Goal: Transaction & Acquisition: Obtain resource

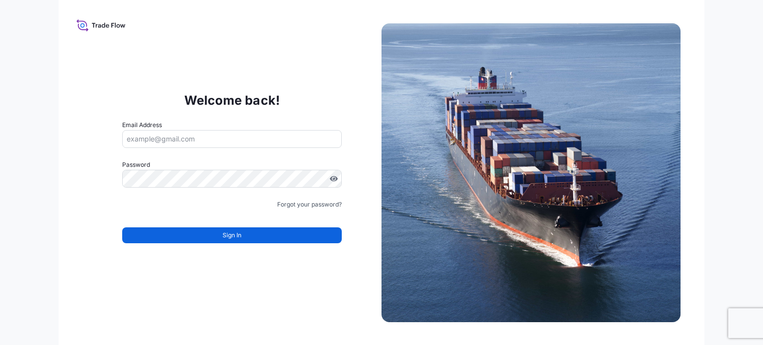
click at [201, 136] on input "Email Address" at bounding box center [232, 139] width 220 height 18
type input "bonnie.kinsella@bdpint.com"
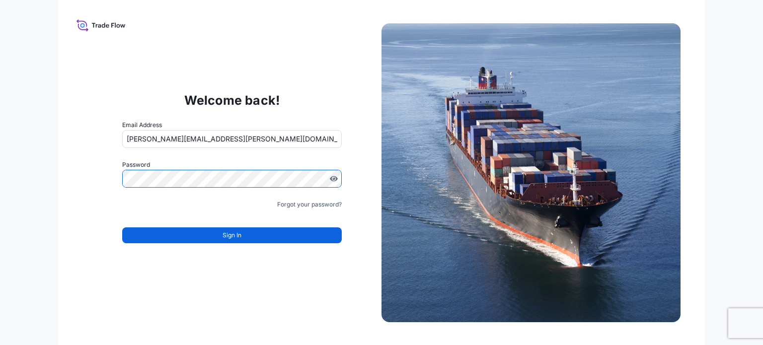
click at [201, 236] on button "Sign In" at bounding box center [232, 236] width 220 height 16
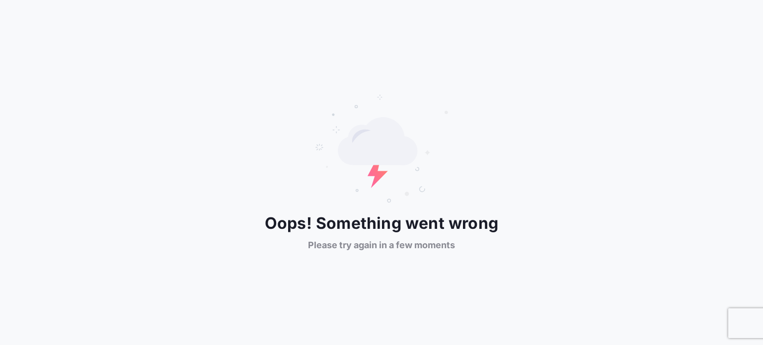
click at [417, 249] on span "Please try again in a few moments" at bounding box center [381, 246] width 147 height 12
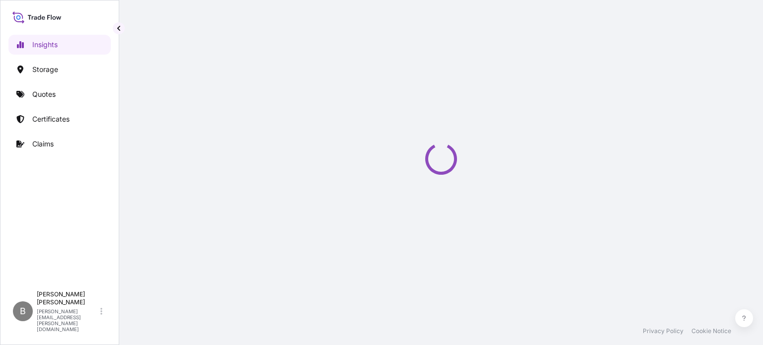
select select "2025"
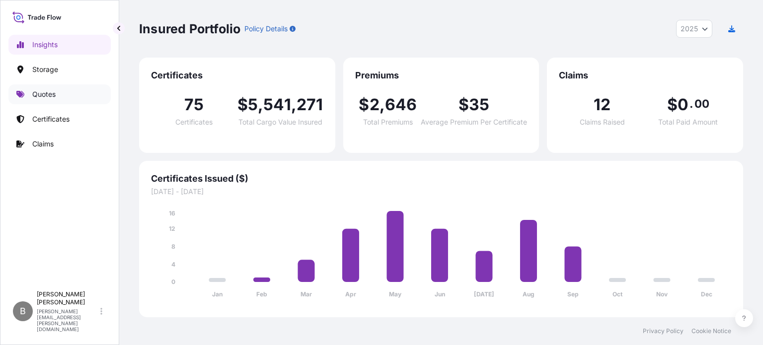
click at [39, 99] on p "Quotes" at bounding box center [43, 94] width 23 height 10
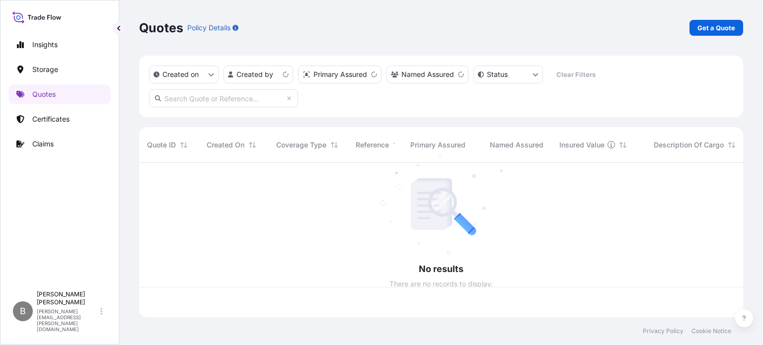
scroll to position [153, 596]
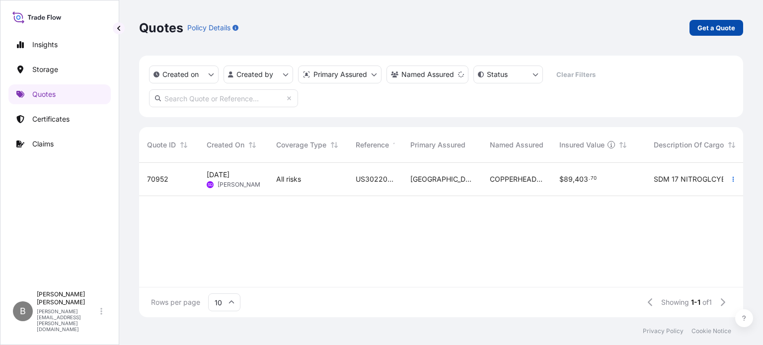
click at [722, 28] on p "Get a Quote" at bounding box center [717, 28] width 38 height 10
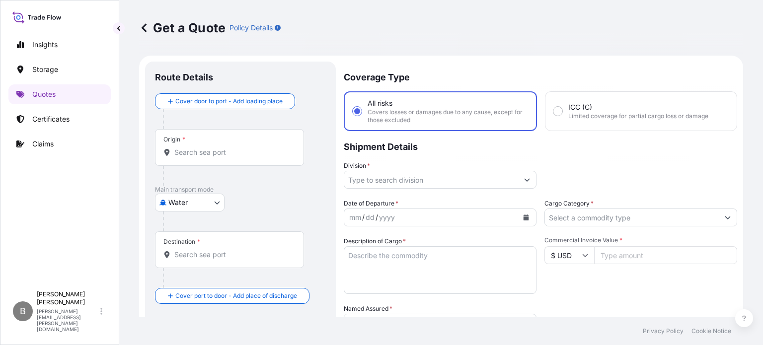
scroll to position [16, 0]
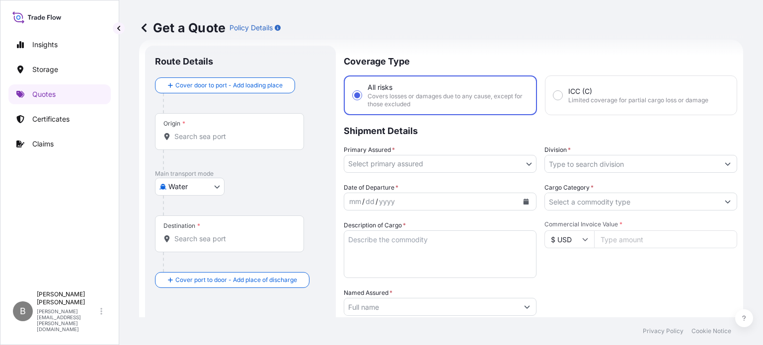
click at [199, 188] on body "Insights Storage Quotes Certificates Claims B Barbara Kinsella bonnie.kinsella@…" at bounding box center [381, 172] width 763 height 345
click at [177, 210] on span "Air" at bounding box center [178, 212] width 9 height 10
select select "Air"
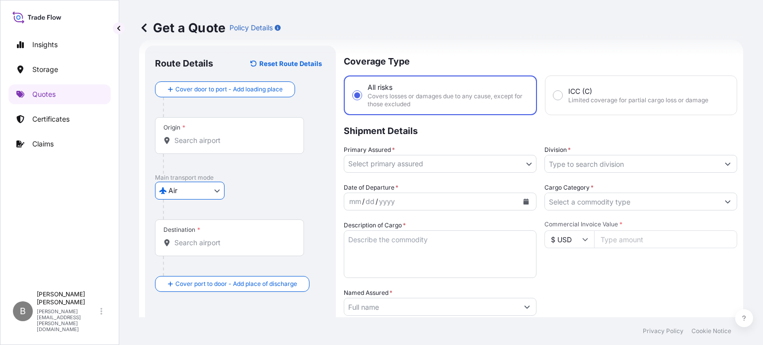
click at [243, 143] on input "Origin *" at bounding box center [232, 141] width 117 height 10
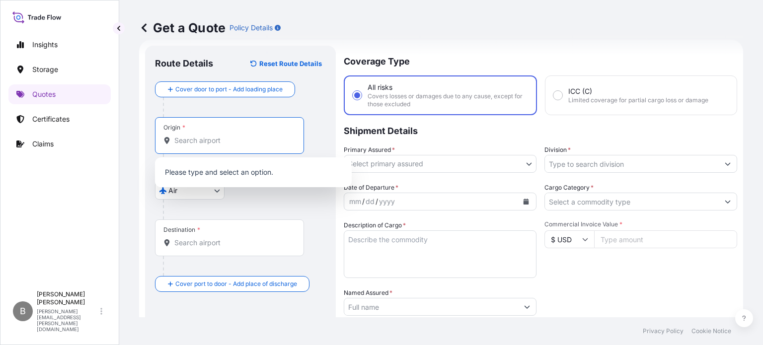
paste input "JFK INTL AIRPORT"
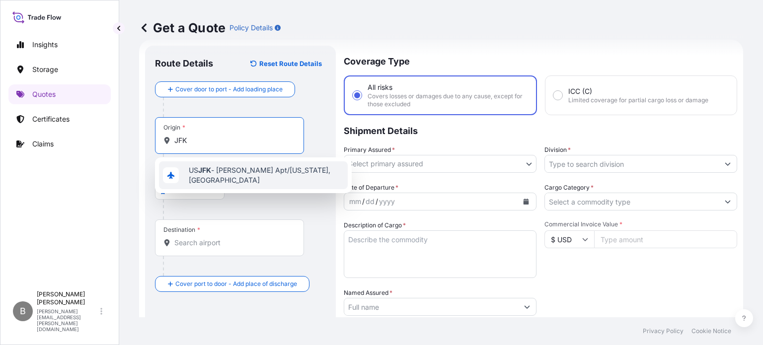
click at [230, 177] on span "US JFK - John F. Kennedy Apt/New York, United States" at bounding box center [266, 175] width 155 height 20
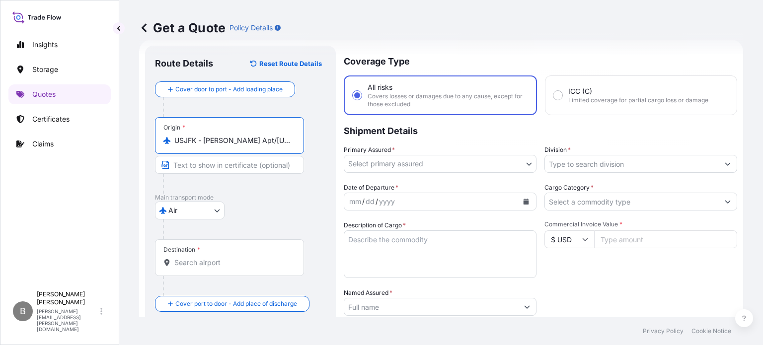
type input "USJFK - John F. Kennedy Apt/New York, United States"
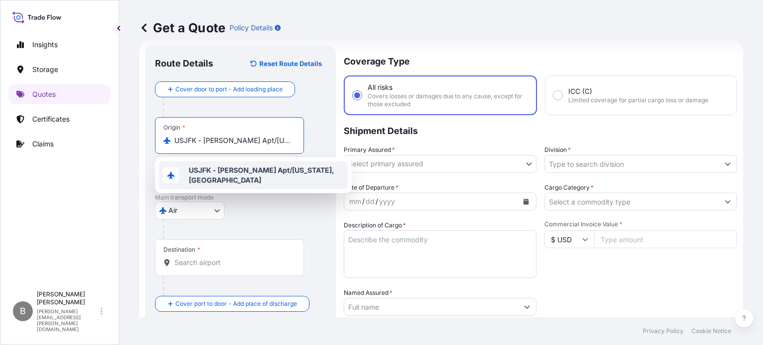
click at [226, 171] on b "USJFK - John F. Kennedy Apt/New York, United States" at bounding box center [262, 175] width 146 height 18
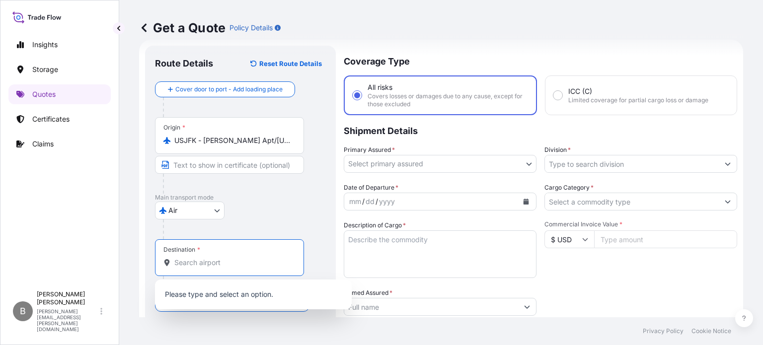
click at [207, 264] on input "Destination *" at bounding box center [232, 263] width 117 height 10
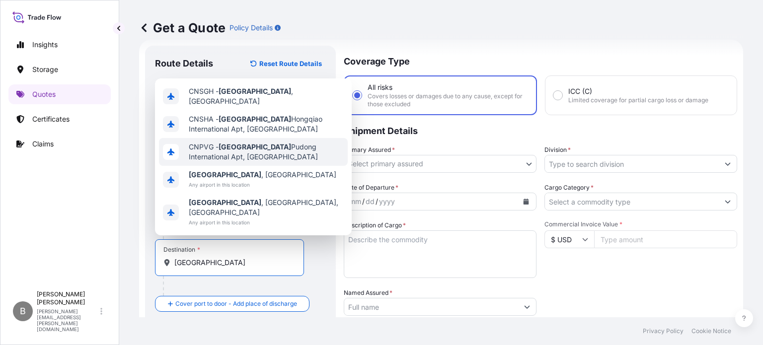
click at [306, 162] on span "CNPVG - Shanghai Pudong International Apt, China" at bounding box center [266, 152] width 155 height 20
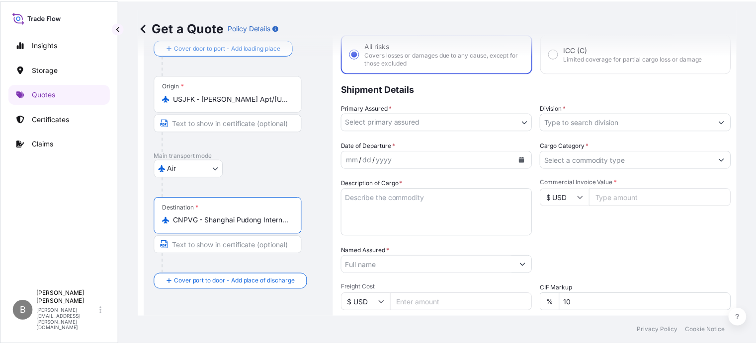
scroll to position [0, 0]
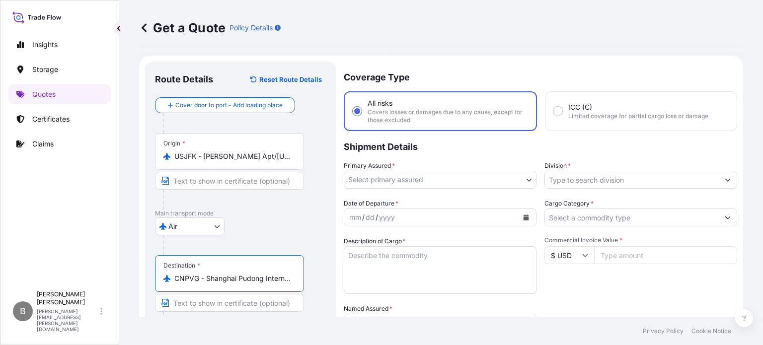
type input "CNPVG - Shanghai Pudong International Apt, China"
click at [527, 178] on body "Insights Storage Quotes Certificates Claims B Barbara Kinsella bonnie.kinsella@…" at bounding box center [381, 172] width 763 height 345
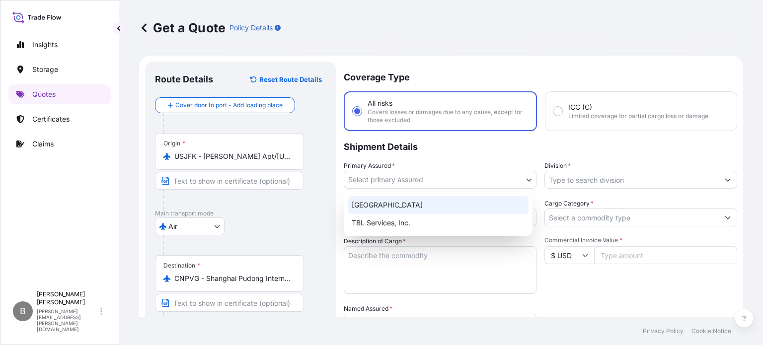
click at [406, 203] on div "Philadelphia" at bounding box center [438, 205] width 181 height 18
select select "31632"
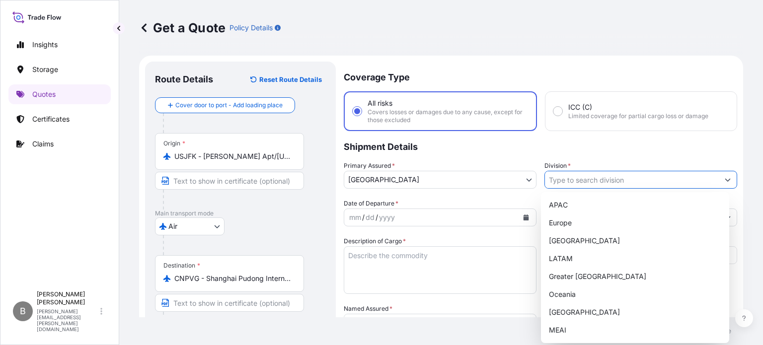
click at [588, 176] on input "Division *" at bounding box center [632, 180] width 174 height 18
click at [570, 237] on div "North America" at bounding box center [635, 241] width 180 height 18
type input "North America"
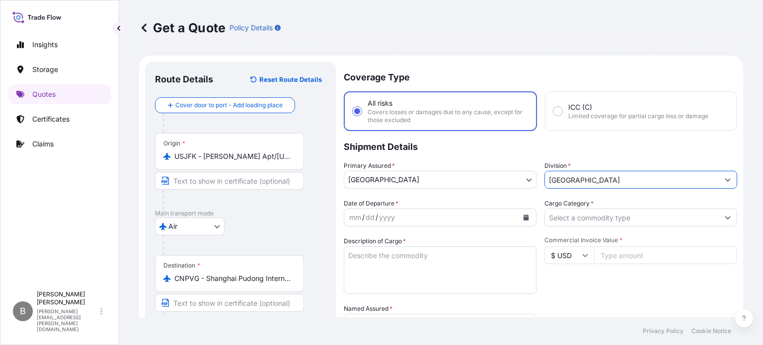
click at [524, 216] on icon "Calendar" at bounding box center [526, 218] width 5 height 6
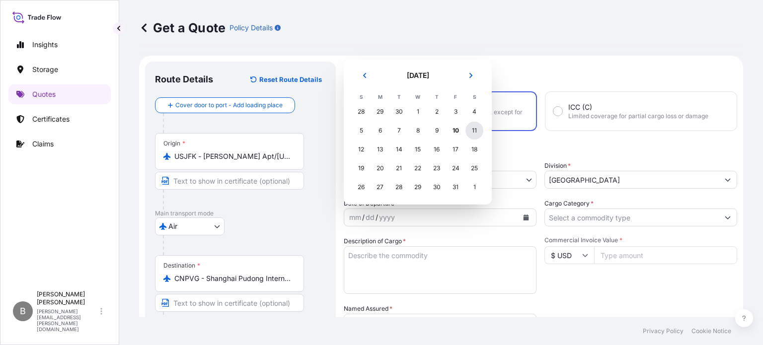
click at [475, 132] on div "11" at bounding box center [475, 131] width 18 height 18
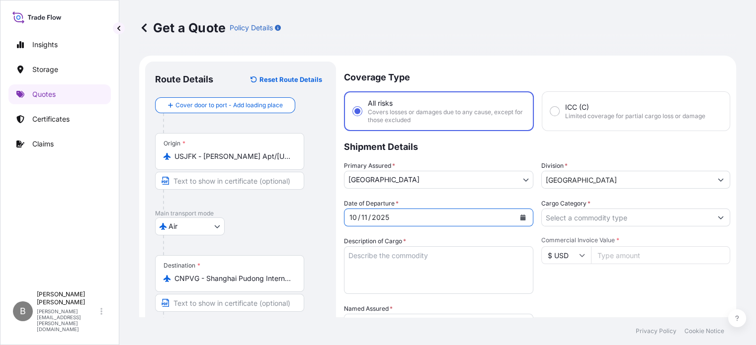
click at [716, 217] on button "Show suggestions" at bounding box center [721, 218] width 18 height 18
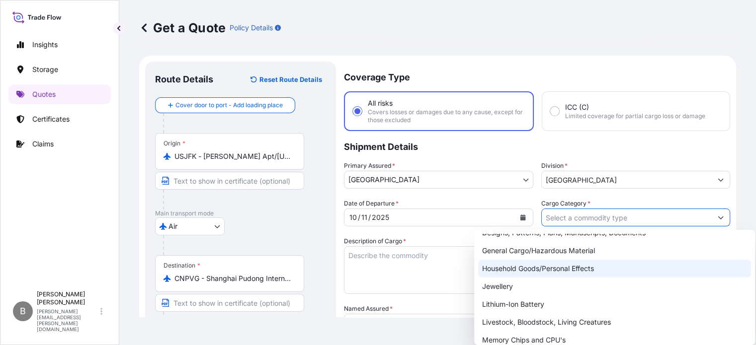
scroll to position [177, 0]
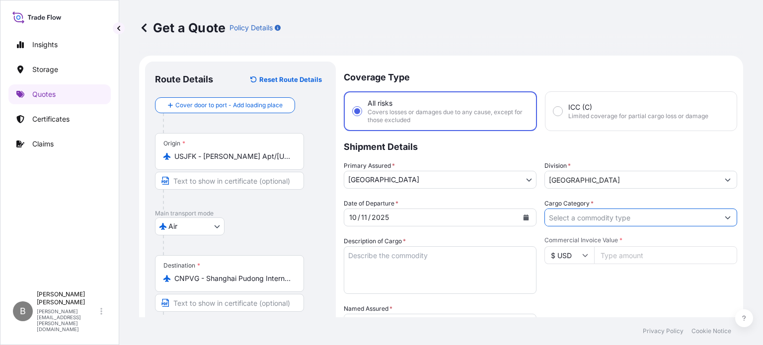
click at [640, 221] on input "Cargo Category *" at bounding box center [632, 218] width 174 height 18
click at [722, 220] on form "Route Details Reset Route Details Cover door to port - Add loading place Place …" at bounding box center [441, 291] width 604 height 470
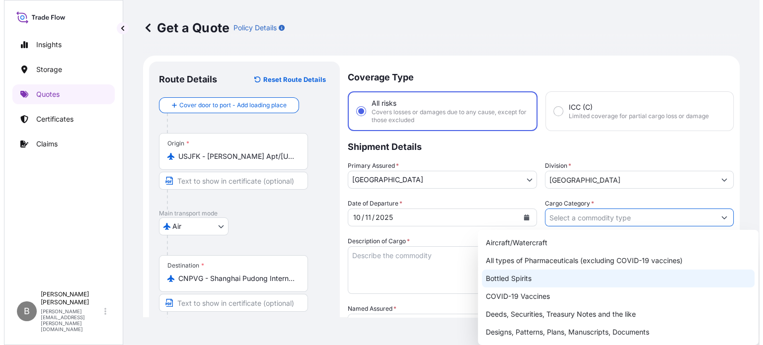
scroll to position [50, 0]
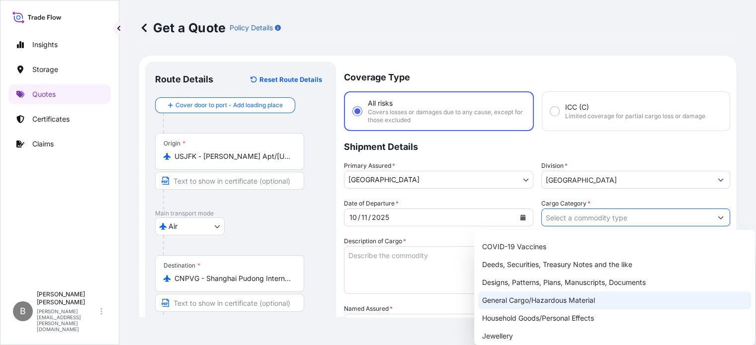
click at [554, 300] on div "General Cargo/Hazardous Material" at bounding box center [614, 301] width 273 height 18
type input "General Cargo/Hazardous Material"
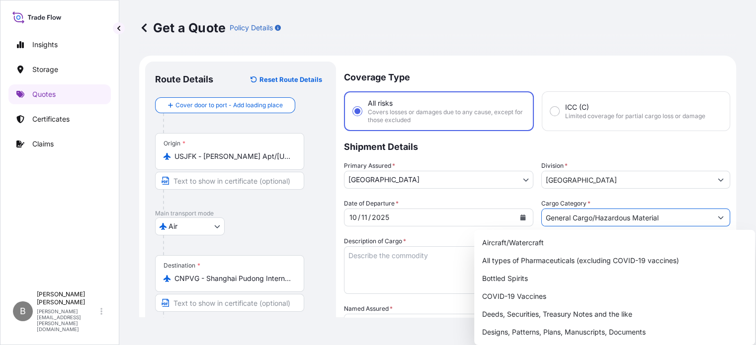
click at [381, 266] on textarea "Description of Cargo *" at bounding box center [438, 270] width 189 height 48
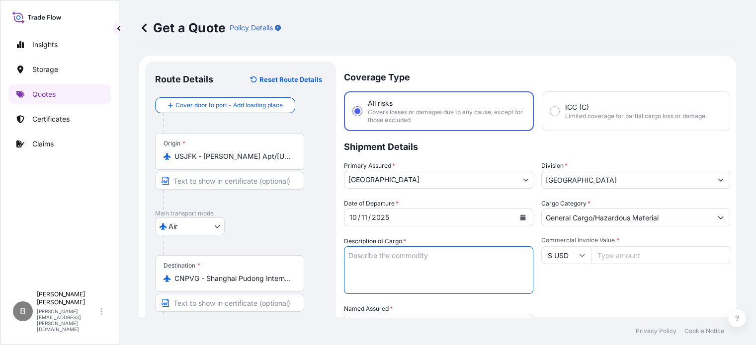
paste textarea "CH-5007 - SDM® 12 (1.95% Nitroglycerin on Lactose, USP)"
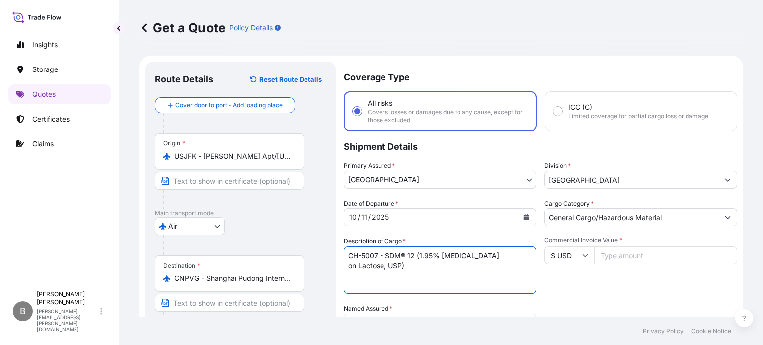
type textarea "CH-5007 - SDM® 12 (1.95% Nitroglycerin on Lactose, USP)"
click at [618, 254] on input "Commercial Invoice Value *" at bounding box center [665, 255] width 143 height 18
paste input "2654.78"
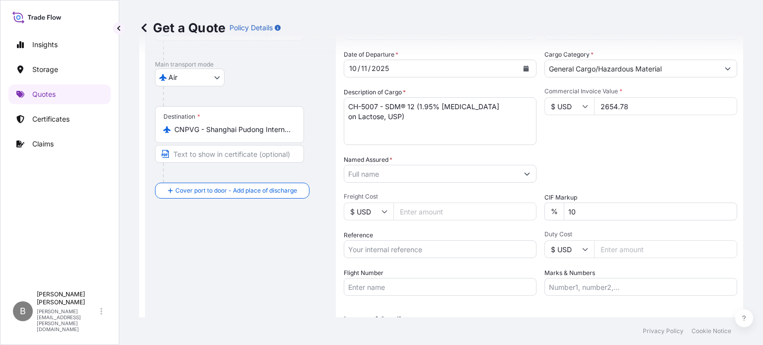
type input "2654.78"
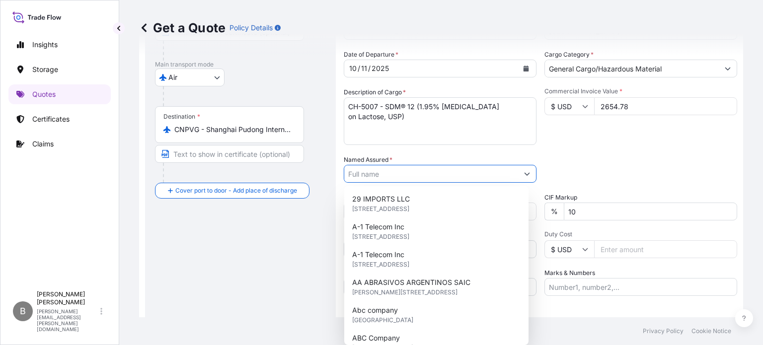
click at [401, 176] on input "Named Assured *" at bounding box center [431, 174] width 174 height 18
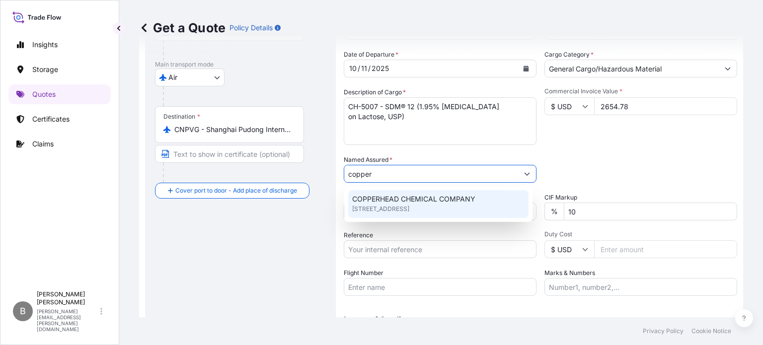
click at [409, 210] on span "120 RIVER ROAD, 18252, TAMAQUA, United States of America" at bounding box center [380, 209] width 57 height 10
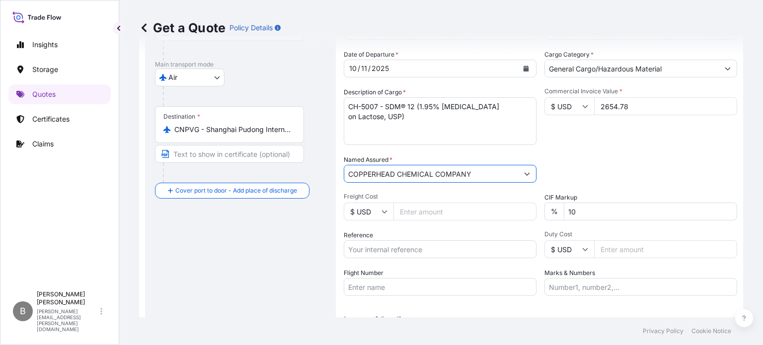
type input "COPPERHEAD CHEMICAL COMPANY"
click at [456, 207] on input "Freight Cost" at bounding box center [465, 212] width 143 height 18
type input "628.35"
click at [447, 253] on input "Reference" at bounding box center [440, 249] width 193 height 18
paste input "US30120911753"
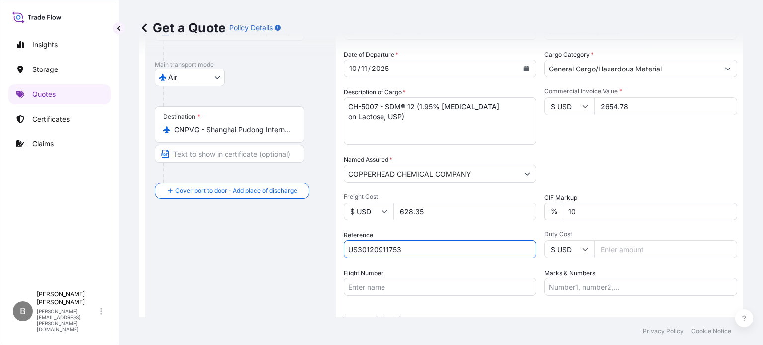
scroll to position [199, 0]
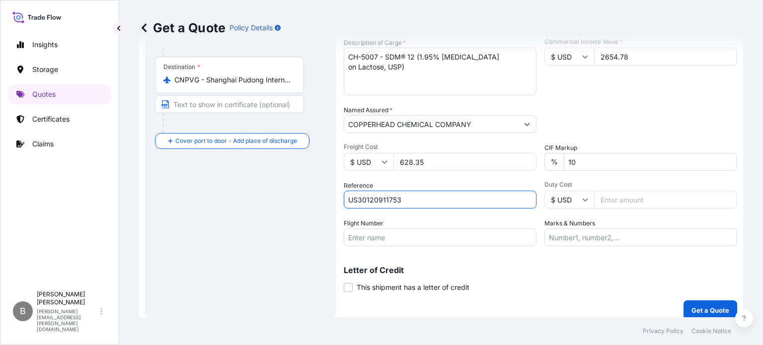
type input "US30120911753"
click at [427, 240] on input "Flight Number" at bounding box center [440, 238] width 193 height 18
paste input "5321"
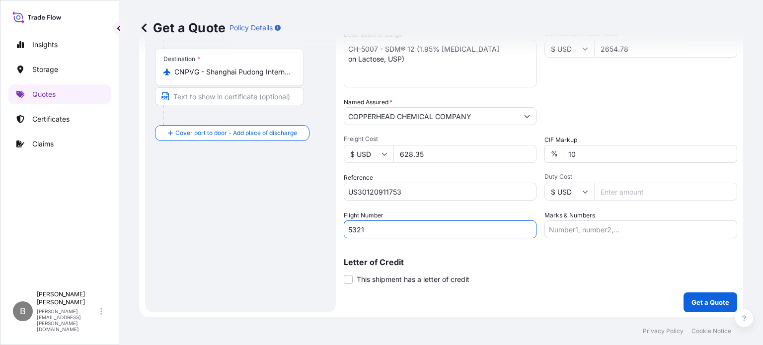
type input "5321"
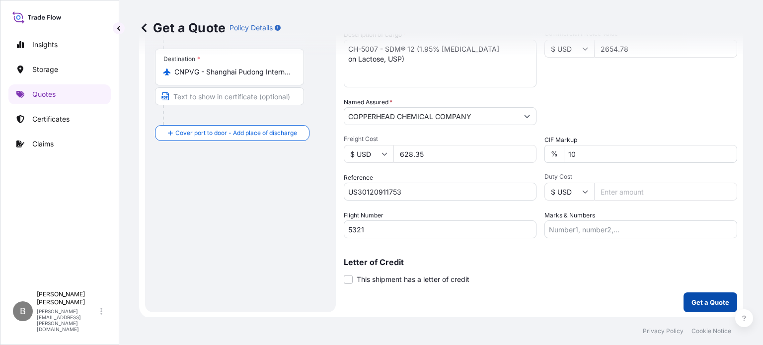
click at [700, 299] on p "Get a Quote" at bounding box center [711, 303] width 38 height 10
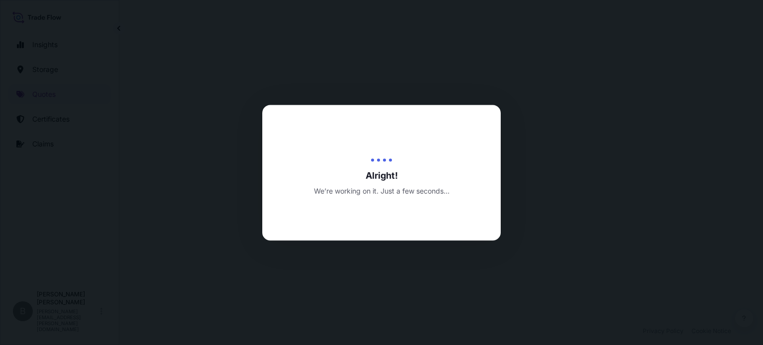
select select "Air"
select select "31632"
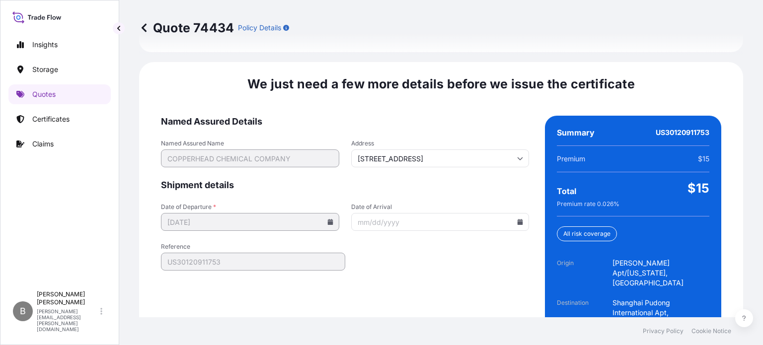
scroll to position [1590, 0]
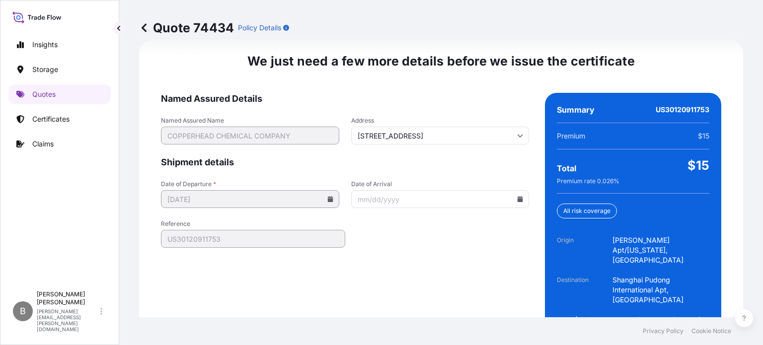
click at [518, 196] on icon at bounding box center [520, 199] width 5 height 6
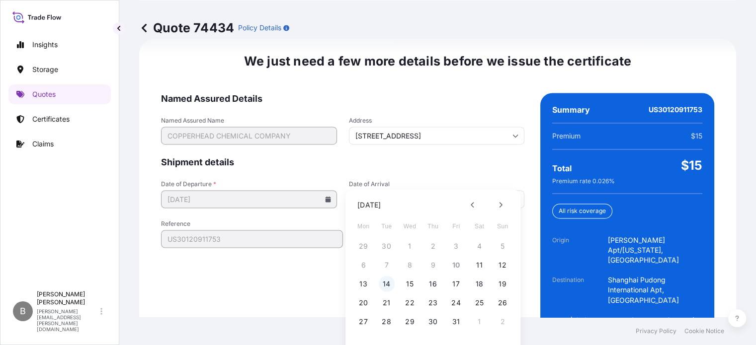
click at [384, 287] on button "14" at bounding box center [387, 284] width 16 height 16
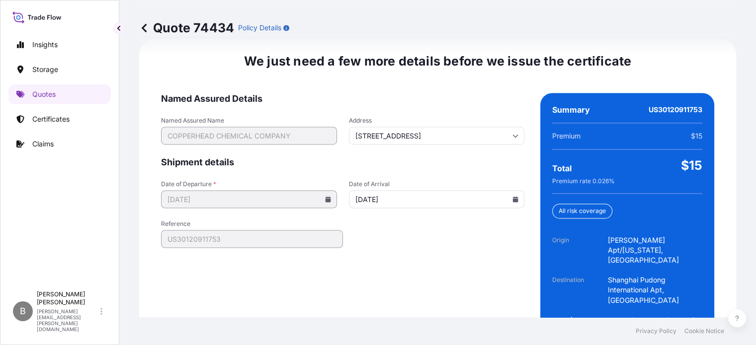
type input "10/14/2025"
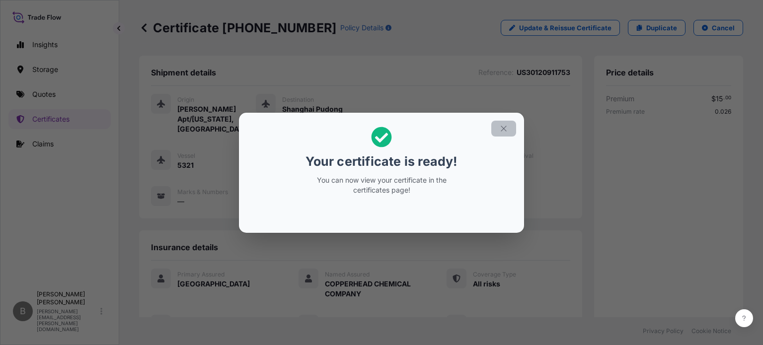
click at [504, 128] on icon "button" at bounding box center [503, 128] width 9 height 9
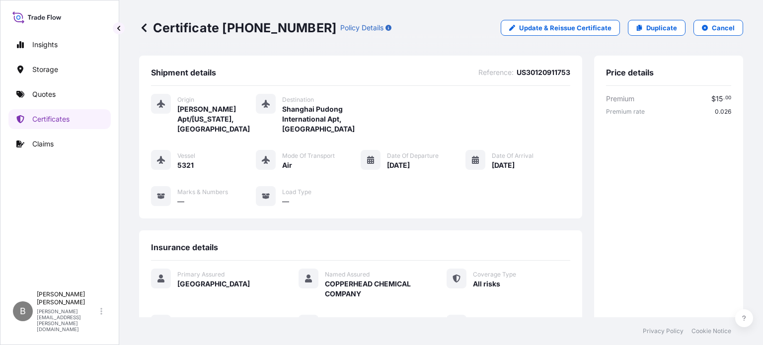
scroll to position [248, 0]
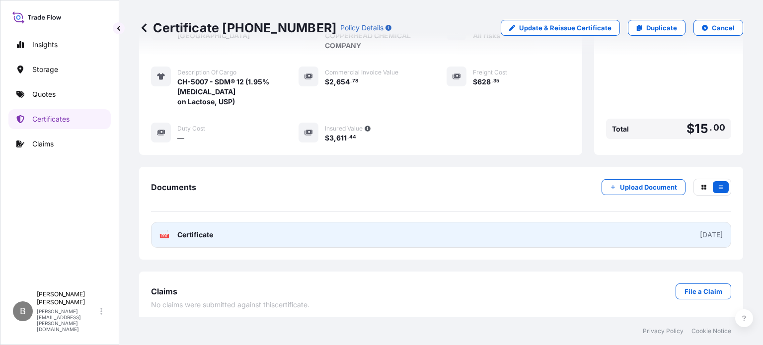
click at [183, 230] on span "Certificate" at bounding box center [195, 235] width 36 height 10
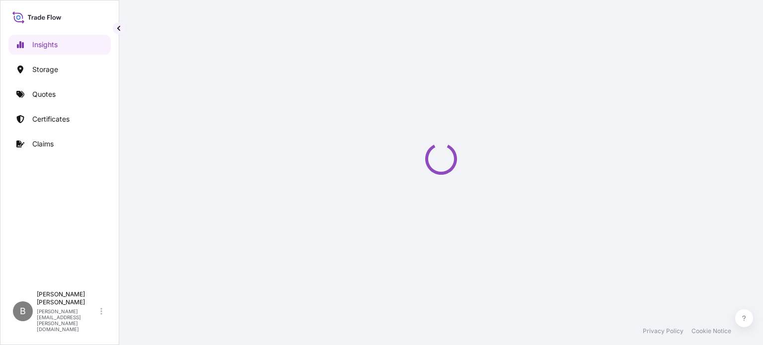
select select "2025"
